Goal: Task Accomplishment & Management: Manage account settings

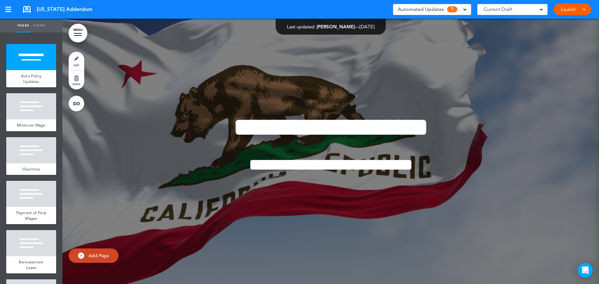
click at [441, 13] on span "Automated Updates" at bounding box center [421, 9] width 46 height 9
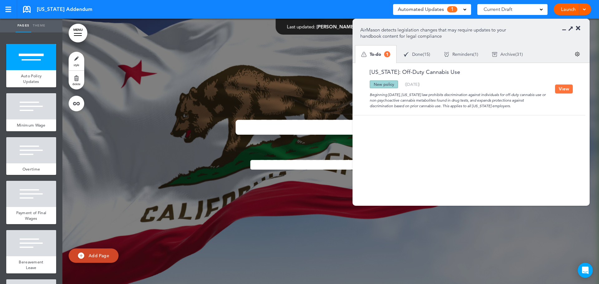
click at [557, 92] on button "View" at bounding box center [564, 89] width 18 height 9
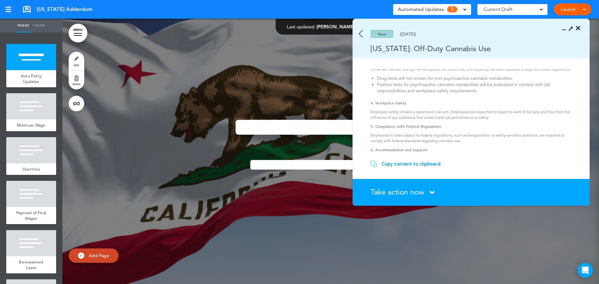
scroll to position [94, 0]
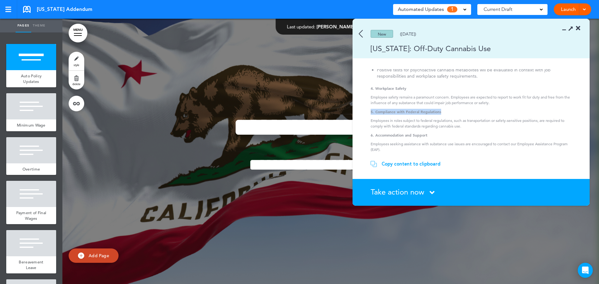
drag, startPoint x: 371, startPoint y: 111, endPoint x: 457, endPoint y: 112, distance: 86.1
click at [457, 112] on p "5. Compliance with Federal Regulations" at bounding box center [472, 112] width 203 height 6
click at [368, 127] on section "Policy on Off-Duty Cannabis Use and Drug Testing 1. Overview In compliance with…" at bounding box center [469, 111] width 233 height 85
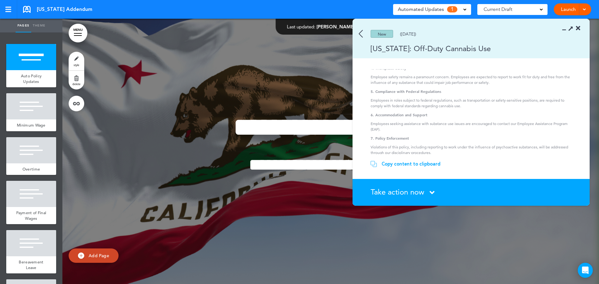
scroll to position [125, 0]
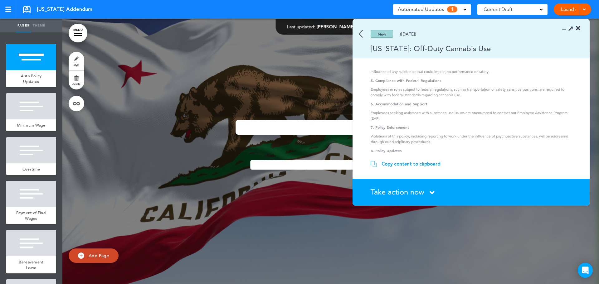
click at [399, 194] on span "Take action now" at bounding box center [398, 192] width 54 height 9
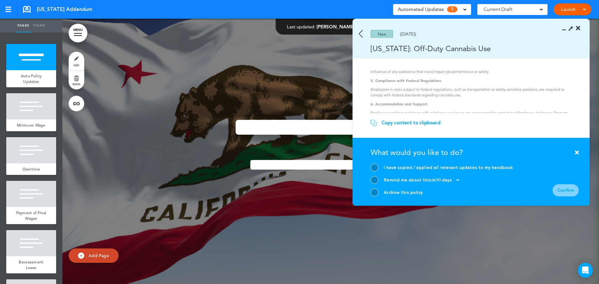
click at [410, 192] on div "Archive this policy" at bounding box center [403, 193] width 39 height 6
click at [370, 193] on section "Take action now Click here to change the status What would you like to do? I ha…" at bounding box center [471, 172] width 237 height 68
click at [374, 191] on div at bounding box center [375, 193] width 8 height 8
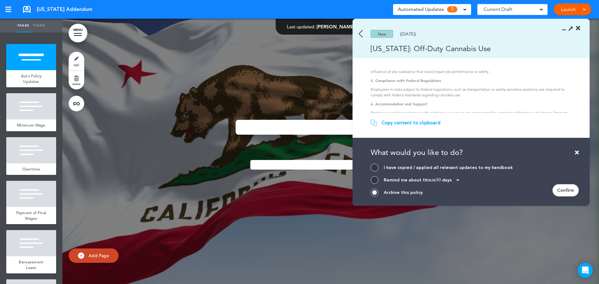
click at [571, 190] on div "Confirm" at bounding box center [566, 190] width 26 height 12
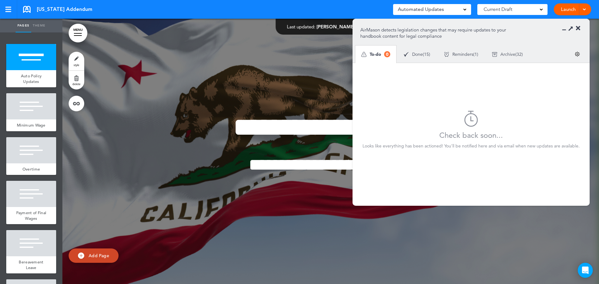
click at [580, 28] on icon at bounding box center [578, 28] width 4 height 6
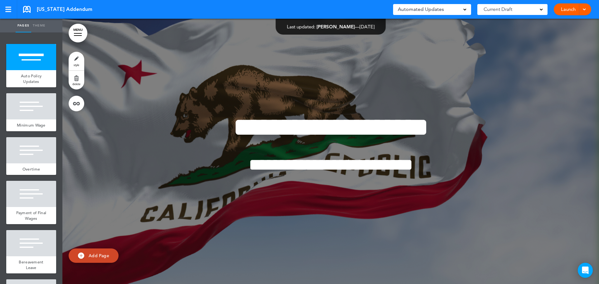
click at [461, 9] on div "Automated Updates 0" at bounding box center [432, 9] width 69 height 9
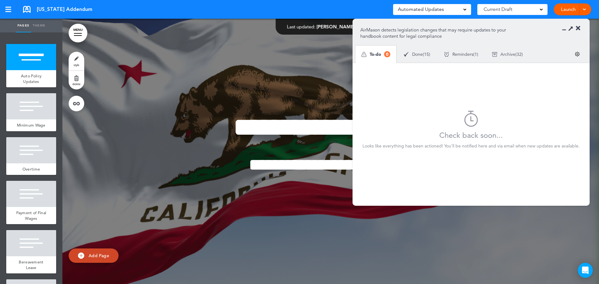
click at [466, 52] on span "Reminders" at bounding box center [462, 54] width 21 height 4
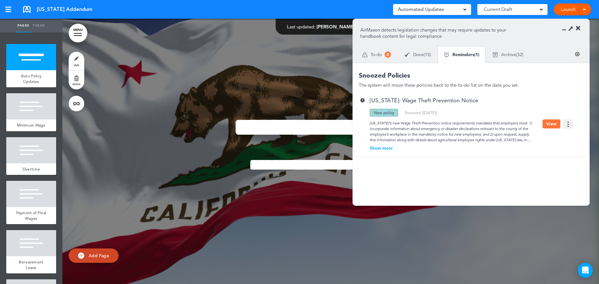
click at [516, 54] on span "Archive" at bounding box center [508, 54] width 15 height 4
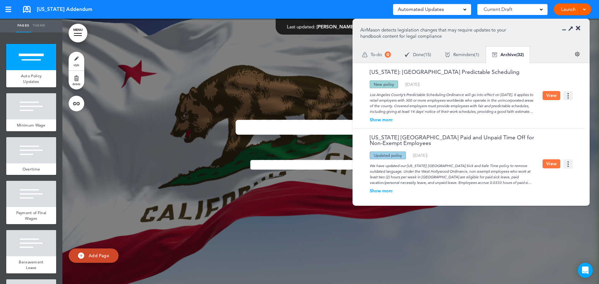
click at [577, 27] on icon at bounding box center [578, 28] width 4 height 6
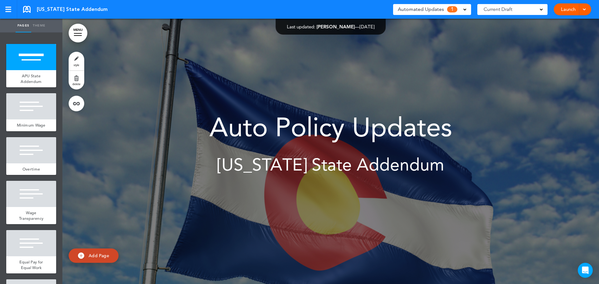
click at [437, 12] on span "Automated Updates" at bounding box center [421, 9] width 46 height 9
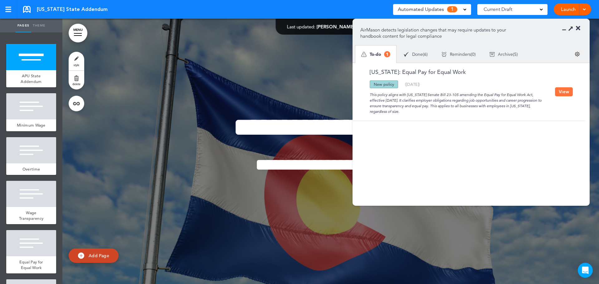
drag, startPoint x: 563, startPoint y: 94, endPoint x: 556, endPoint y: 100, distance: 9.3
click at [563, 94] on button "View" at bounding box center [564, 91] width 18 height 9
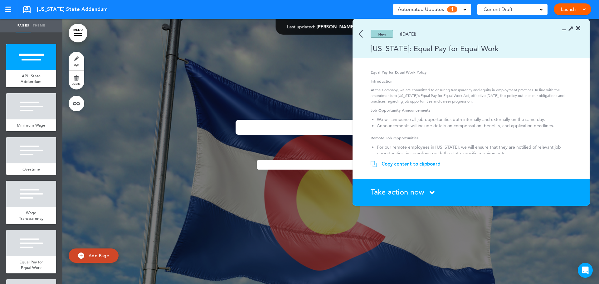
click at [413, 193] on span "Take action now" at bounding box center [398, 192] width 54 height 9
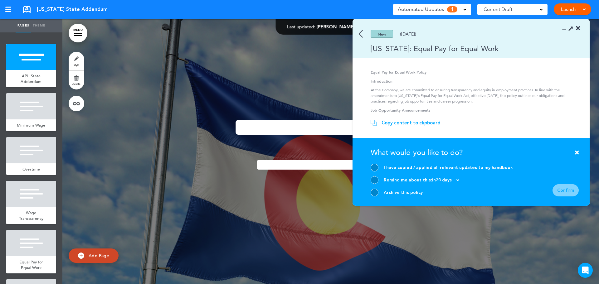
click at [374, 191] on div at bounding box center [375, 193] width 8 height 8
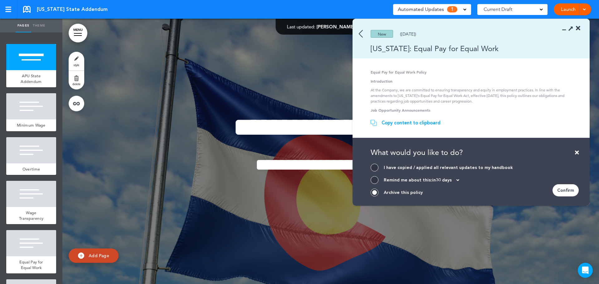
click at [569, 191] on div "Confirm" at bounding box center [566, 190] width 26 height 12
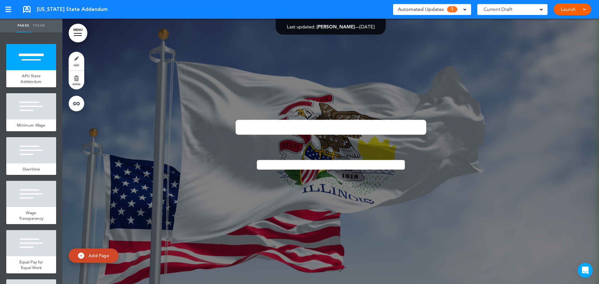
click at [440, 13] on span "Automated Updates" at bounding box center [421, 9] width 46 height 9
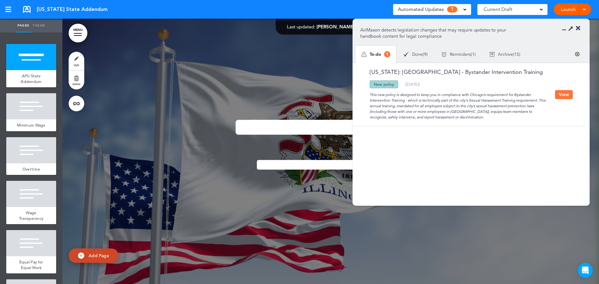
click at [561, 93] on button "View" at bounding box center [564, 94] width 18 height 9
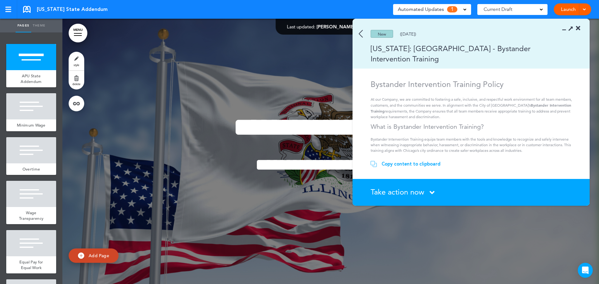
click at [402, 194] on span "Take action now" at bounding box center [398, 192] width 54 height 9
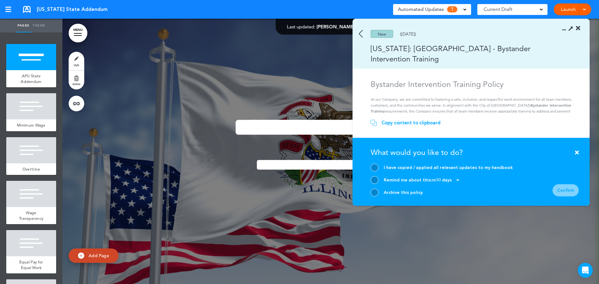
click at [375, 194] on div at bounding box center [375, 193] width 8 height 8
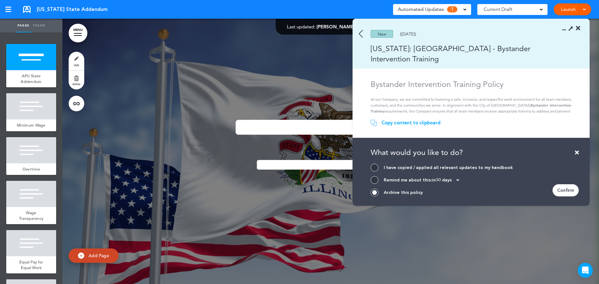
click at [576, 189] on div "Confirm" at bounding box center [566, 190] width 26 height 12
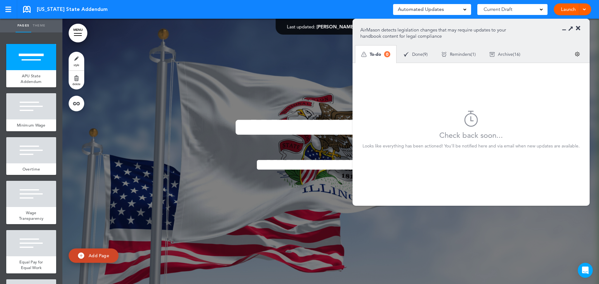
click at [578, 26] on icon at bounding box center [578, 28] width 4 height 6
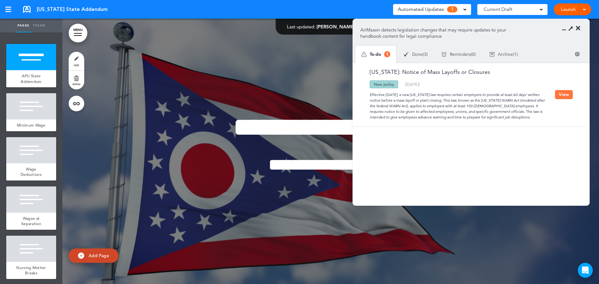
click at [564, 94] on button "View" at bounding box center [564, 94] width 18 height 9
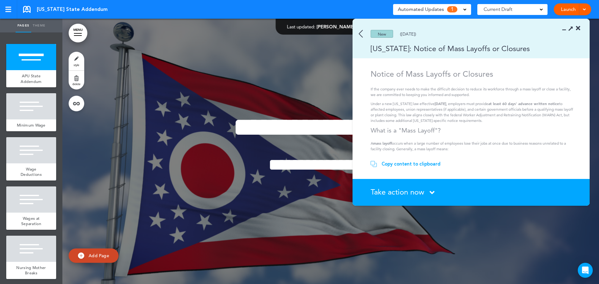
click at [403, 187] on section "Take action now Click here to change the status What would you like to do? I ha…" at bounding box center [471, 192] width 237 height 27
click at [402, 191] on span "Take action now" at bounding box center [398, 192] width 54 height 9
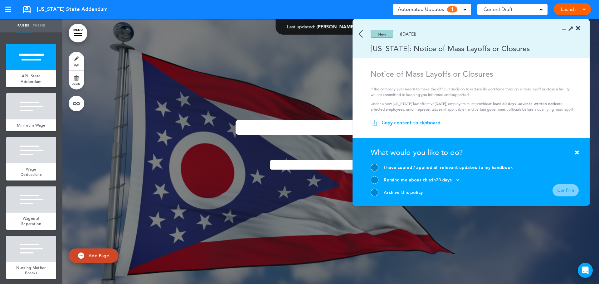
click at [376, 192] on div at bounding box center [375, 193] width 8 height 8
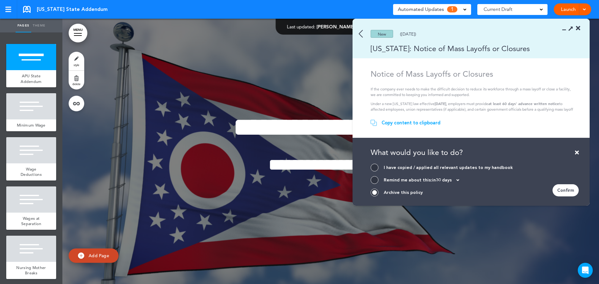
click at [563, 192] on div "Confirm" at bounding box center [566, 190] width 26 height 12
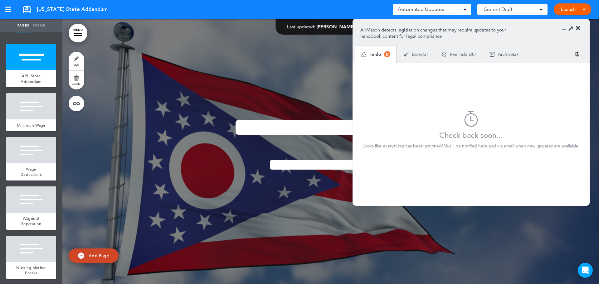
click at [578, 27] on icon at bounding box center [578, 28] width 4 height 6
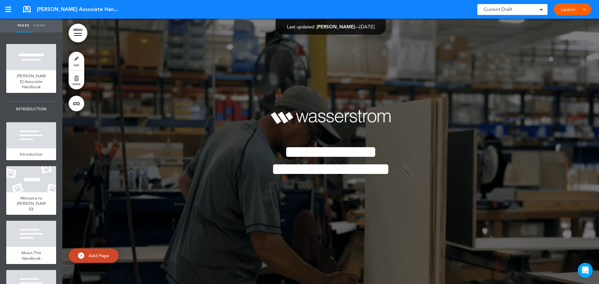
scroll to position [5452, 0]
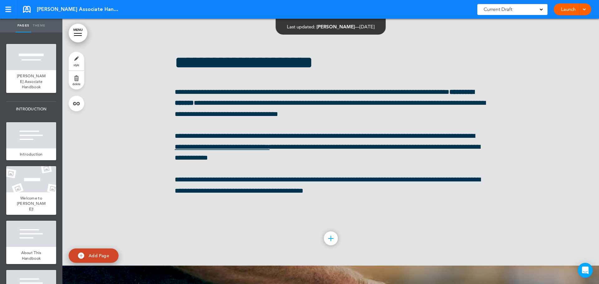
drag, startPoint x: 76, startPoint y: 32, endPoint x: 101, endPoint y: 135, distance: 106.2
click at [76, 32] on link "MENU" at bounding box center [78, 33] width 19 height 19
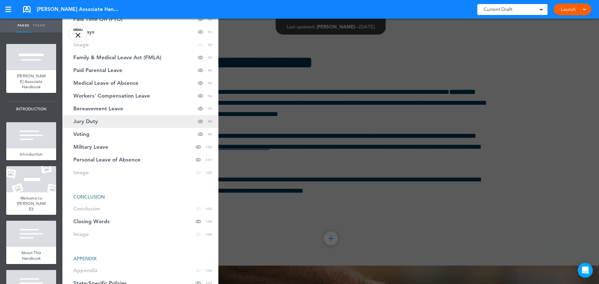
scroll to position [1395, 0]
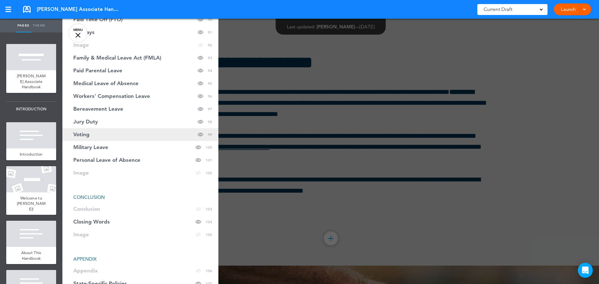
click at [111, 134] on link "Voting Hide page in table of contents 99" at bounding box center [140, 134] width 156 height 13
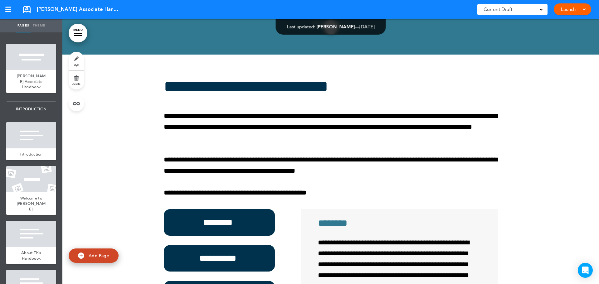
scroll to position [47983, 0]
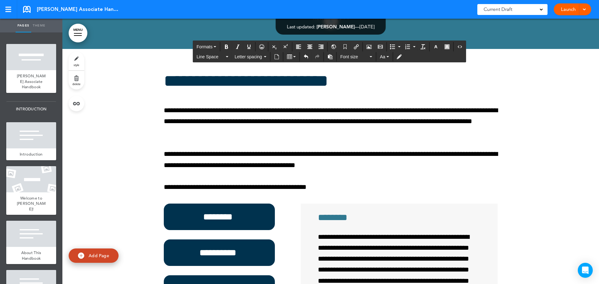
scroll to position [47978, 0]
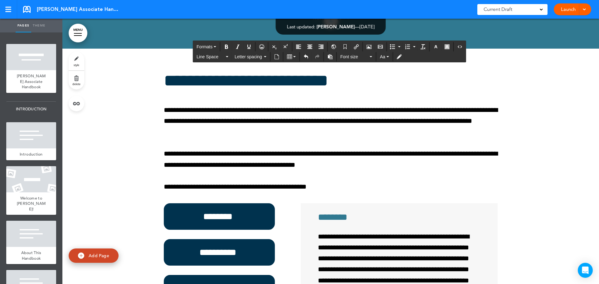
drag, startPoint x: 393, startPoint y: 137, endPoint x: 208, endPoint y: 145, distance: 185.9
copy span "**********"
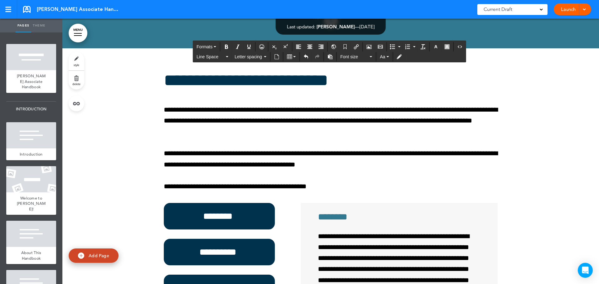
copy span "**********"
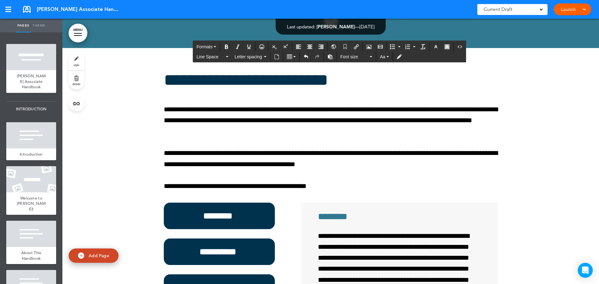
scroll to position [47978, 0]
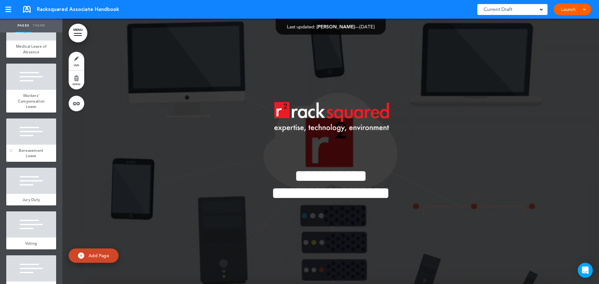
scroll to position [4958, 0]
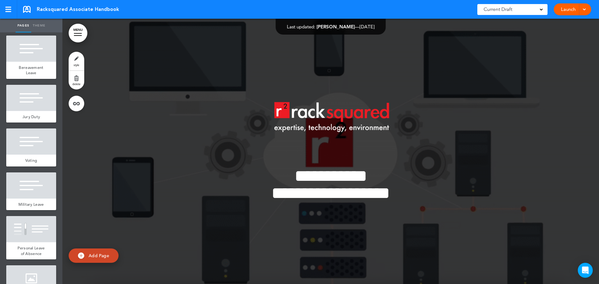
drag, startPoint x: 42, startPoint y: 219, endPoint x: 53, endPoint y: 206, distance: 16.8
click at [42, 155] on div at bounding box center [31, 142] width 50 height 26
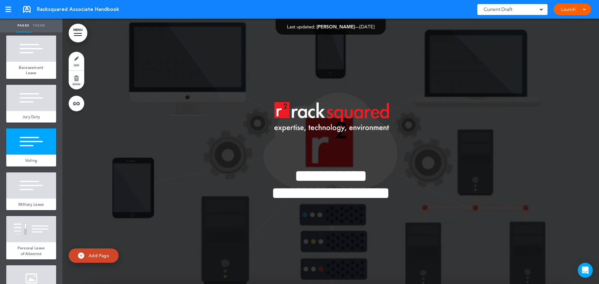
scroll to position [48934, 0]
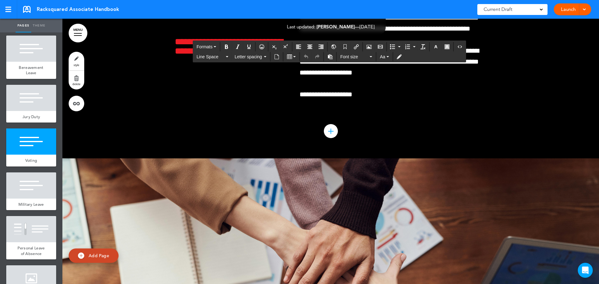
paste div
